Goal: Information Seeking & Learning: Compare options

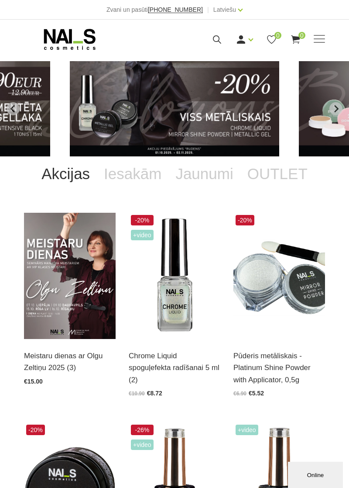
click at [216, 38] on icon at bounding box center [217, 39] width 11 height 11
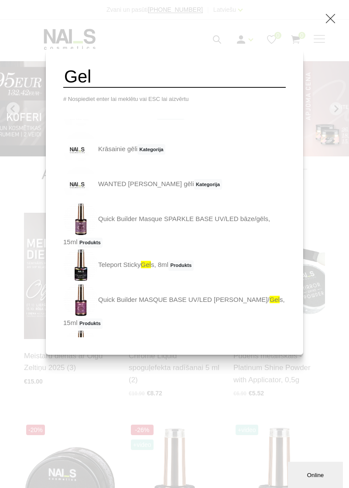
scroll to position [141, 0]
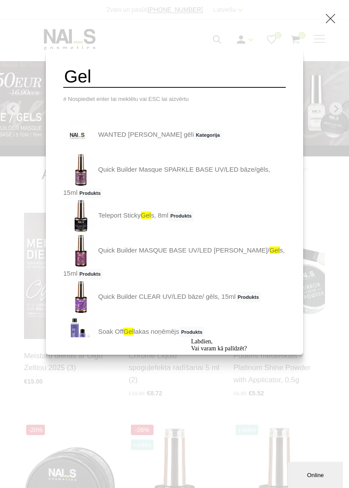
type input "Gel"
click at [131, 290] on link "Quick Builder CLEAR UV/LED bāze/ gēls, 15ml Produkts" at bounding box center [162, 296] width 198 height 35
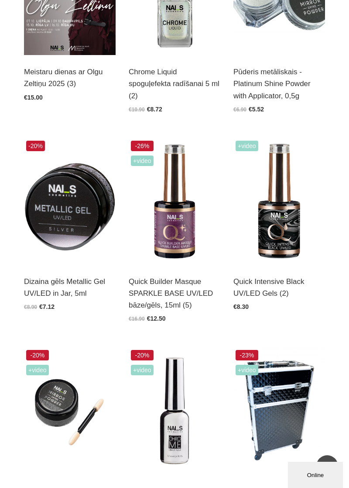
scroll to position [283, 0]
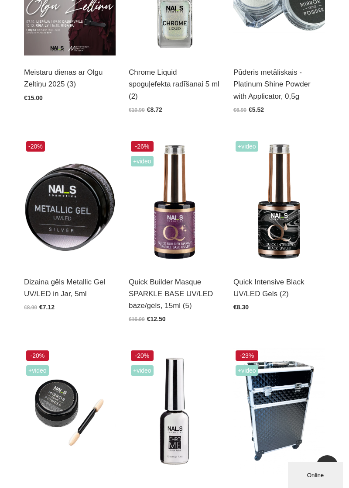
click at [186, 227] on img at bounding box center [175, 202] width 92 height 126
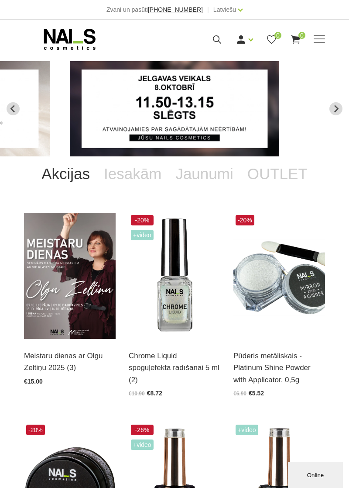
click at [216, 40] on icon at bounding box center [217, 39] width 11 height 11
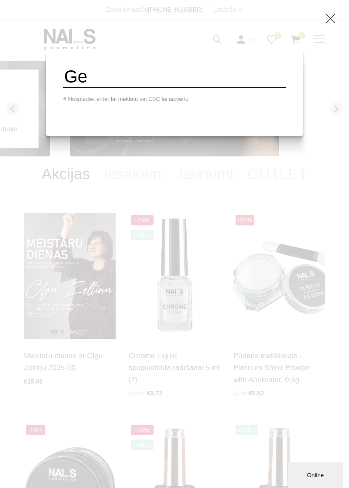
type input "G"
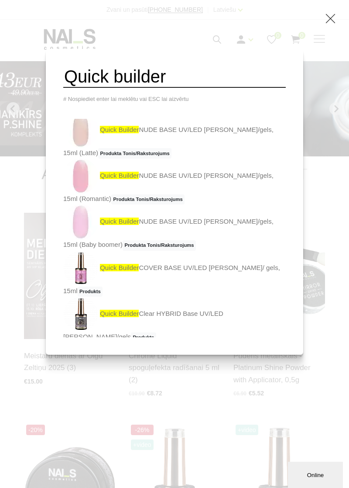
scroll to position [181, 0]
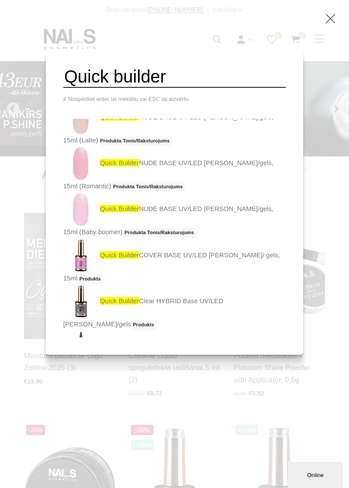
type input "Quick builder"
click at [216, 258] on link "Quick builder COVER BASE UV/LED bāze/ gels, 15ml Produkts" at bounding box center [174, 261] width 223 height 46
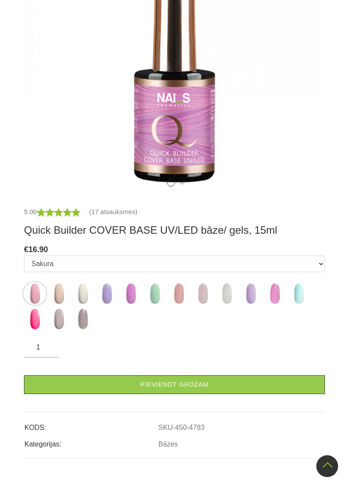
scroll to position [274, 0]
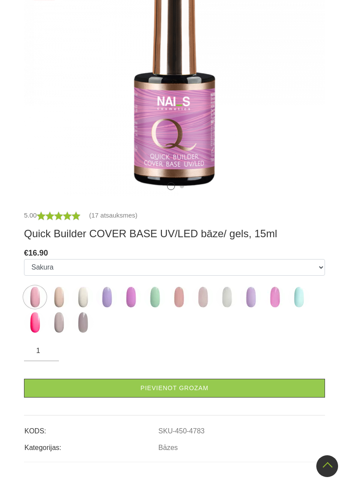
click at [61, 304] on img at bounding box center [59, 297] width 22 height 22
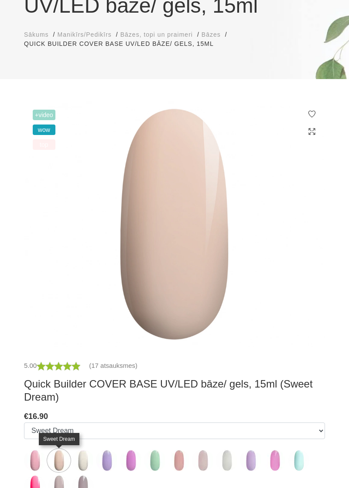
scroll to position [132, 0]
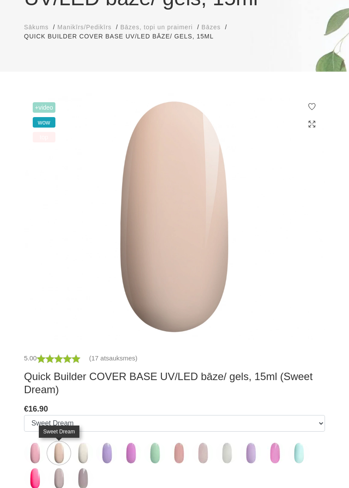
click at [53, 454] on img at bounding box center [59, 453] width 22 height 22
click at [41, 456] on img at bounding box center [35, 453] width 22 height 22
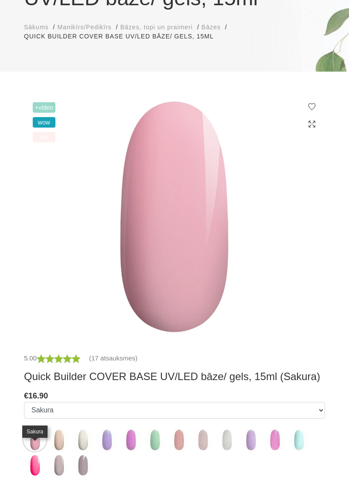
click at [89, 444] on img at bounding box center [83, 440] width 22 height 22
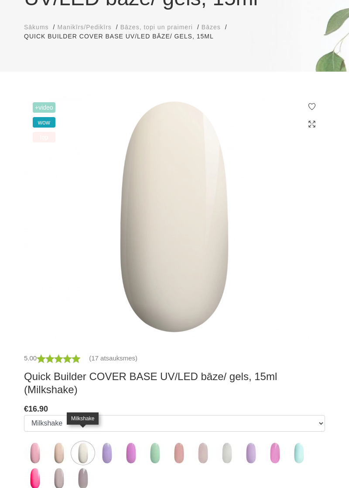
click at [115, 445] on img at bounding box center [107, 453] width 22 height 22
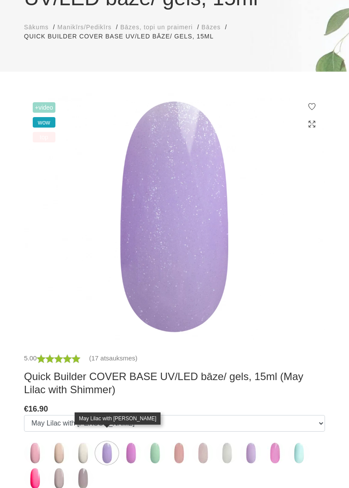
click at [136, 451] on img at bounding box center [131, 453] width 22 height 22
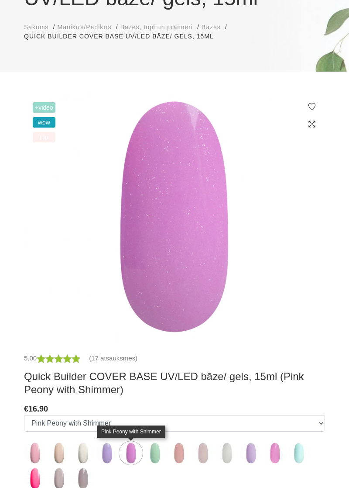
click at [164, 458] on img at bounding box center [155, 453] width 22 height 22
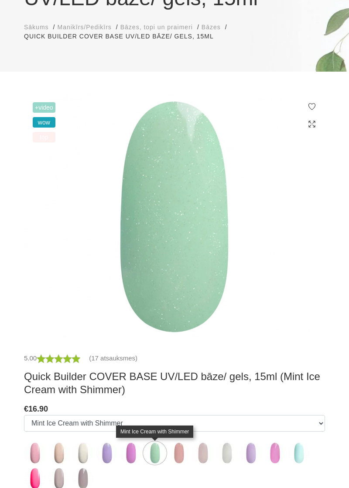
click at [185, 457] on img at bounding box center [179, 453] width 22 height 22
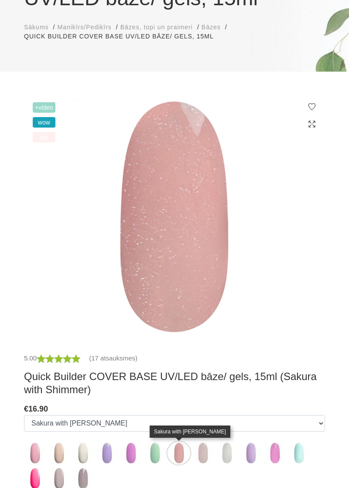
click at [202, 461] on img at bounding box center [203, 453] width 22 height 22
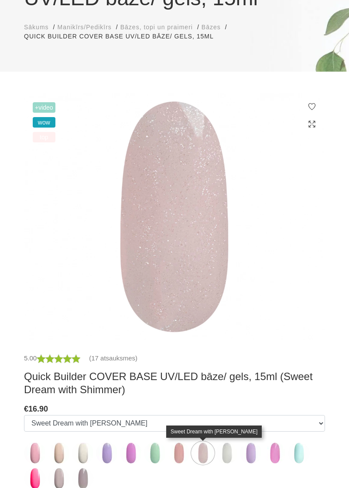
click at [230, 462] on img at bounding box center [227, 453] width 22 height 22
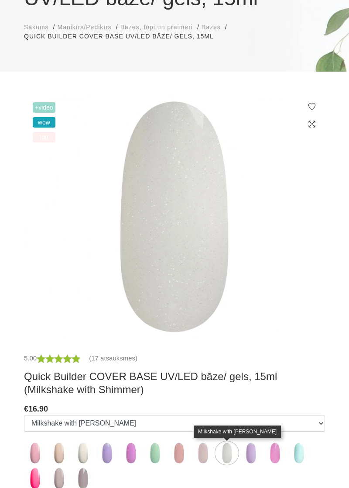
click at [251, 454] on img at bounding box center [251, 453] width 22 height 22
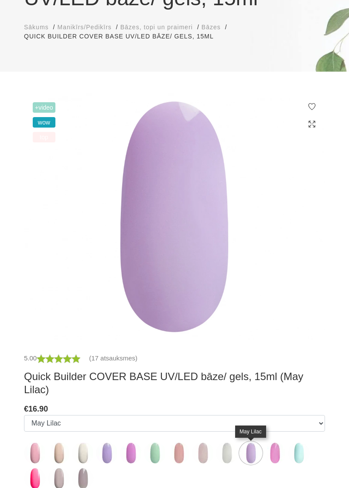
click at [277, 447] on img at bounding box center [275, 453] width 22 height 22
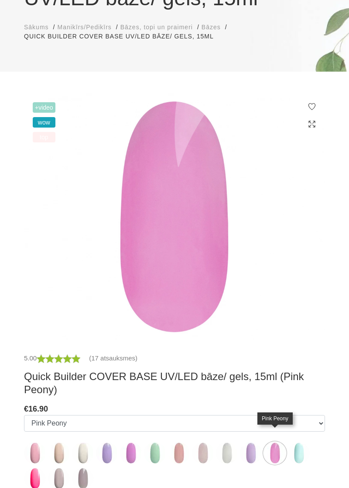
click at [303, 446] on img at bounding box center [299, 453] width 22 height 22
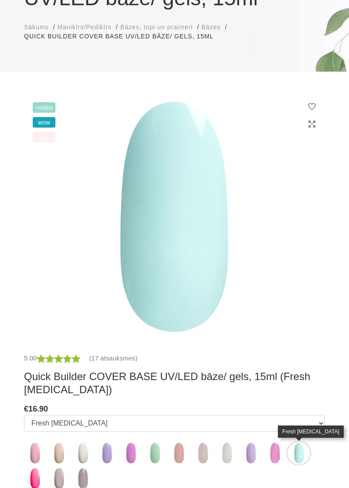
click at [44, 479] on img at bounding box center [35, 478] width 22 height 22
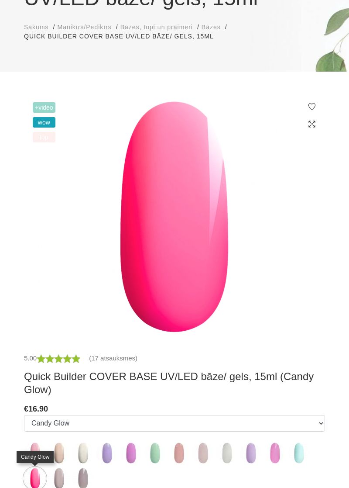
click at [65, 483] on img at bounding box center [59, 478] width 22 height 22
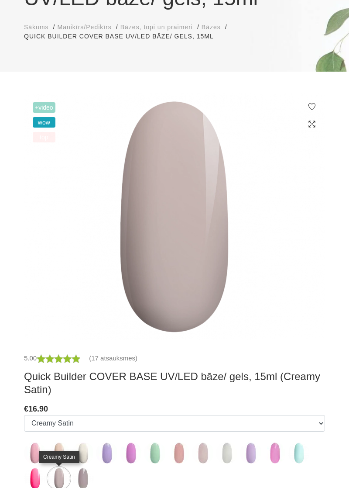
click at [34, 484] on img at bounding box center [35, 478] width 22 height 22
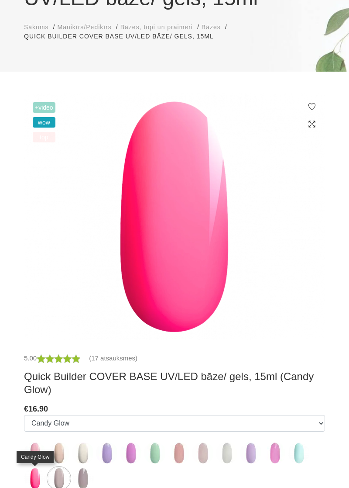
click at [89, 478] on img at bounding box center [83, 478] width 22 height 22
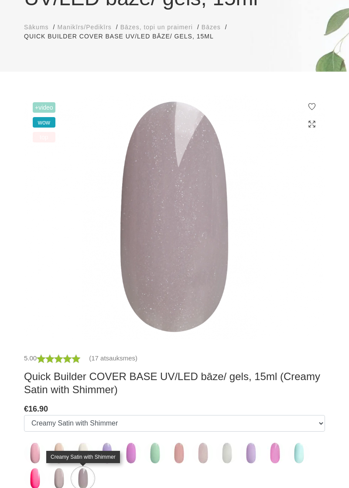
click at [34, 458] on img at bounding box center [35, 453] width 22 height 22
select select "4783"
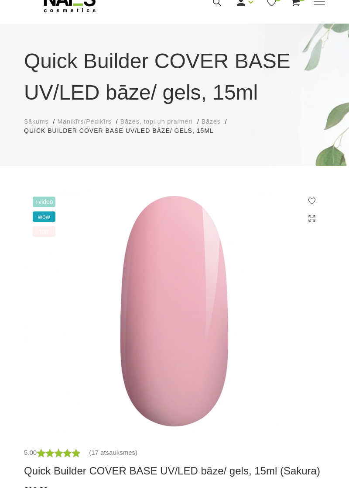
scroll to position [0, 0]
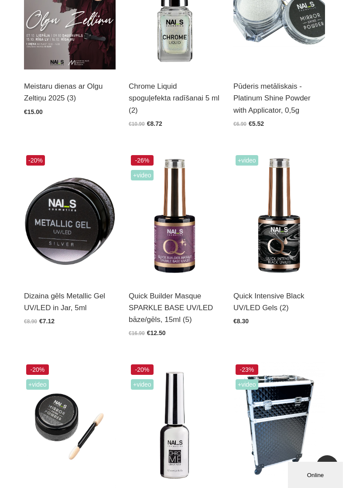
scroll to position [271, 0]
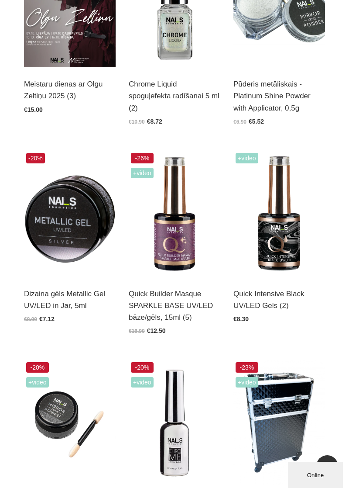
click at [288, 245] on img at bounding box center [280, 214] width 92 height 126
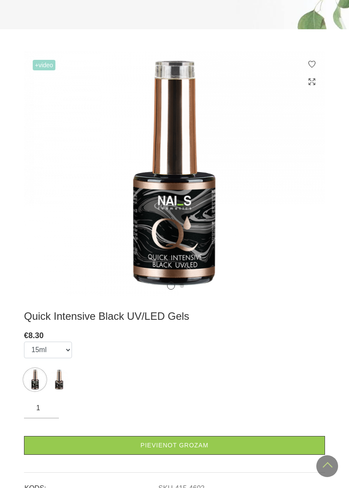
scroll to position [166, 0]
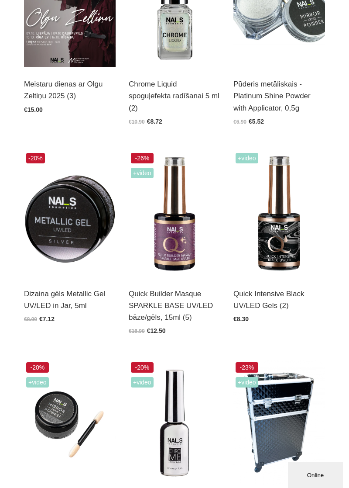
click at [77, 221] on img at bounding box center [70, 214] width 92 height 126
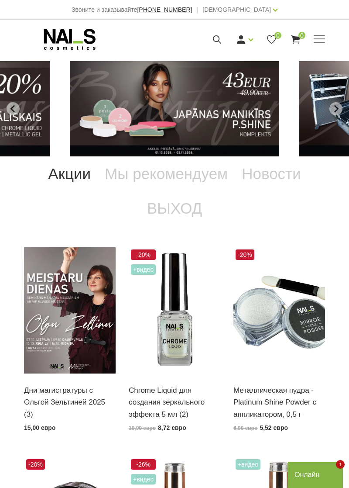
click at [195, 172] on font "Мы рекомендуем" at bounding box center [166, 173] width 123 height 17
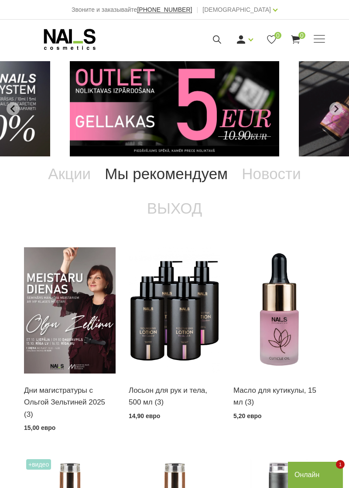
click at [273, 175] on font "Новости" at bounding box center [271, 173] width 59 height 17
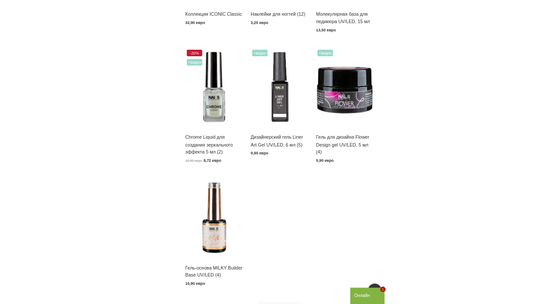
scroll to position [593, 0]
